Goal: Find specific page/section: Find specific page/section

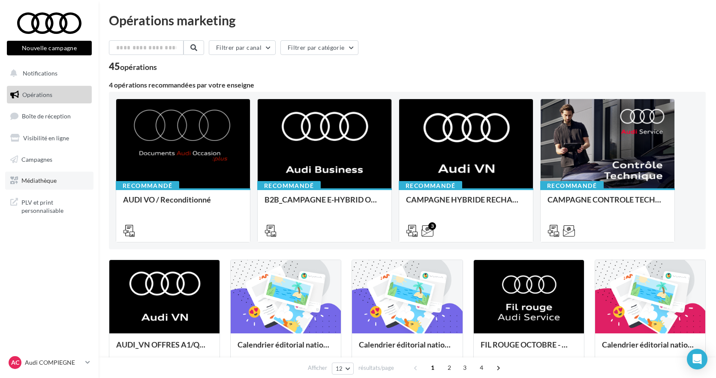
click at [42, 181] on span "Médiathèque" at bounding box center [38, 180] width 35 height 7
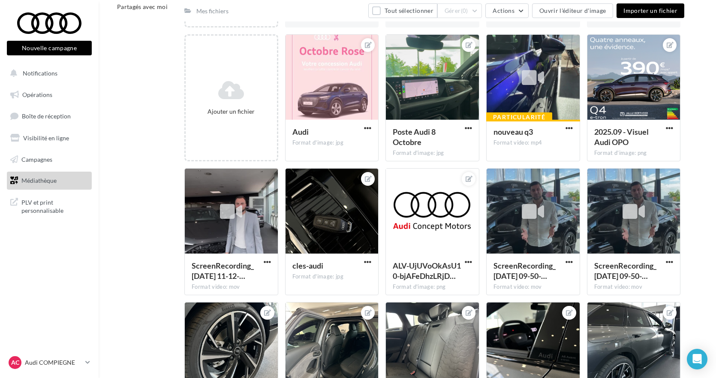
scroll to position [86, 0]
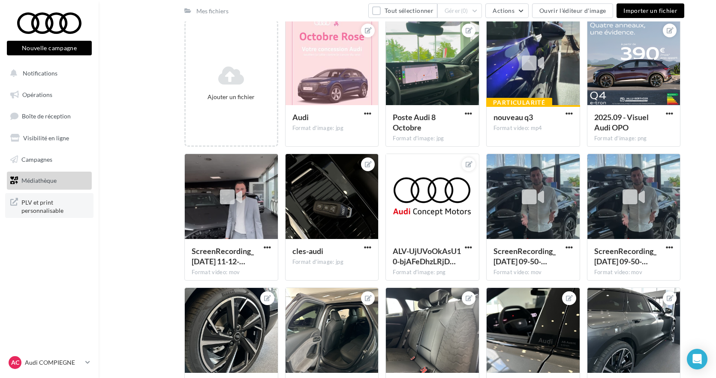
click at [47, 208] on span "PLV et print personnalisable" at bounding box center [54, 205] width 67 height 18
click at [39, 210] on span "PLV et print personnalisable" at bounding box center [54, 205] width 67 height 18
